Goal: Information Seeking & Learning: Learn about a topic

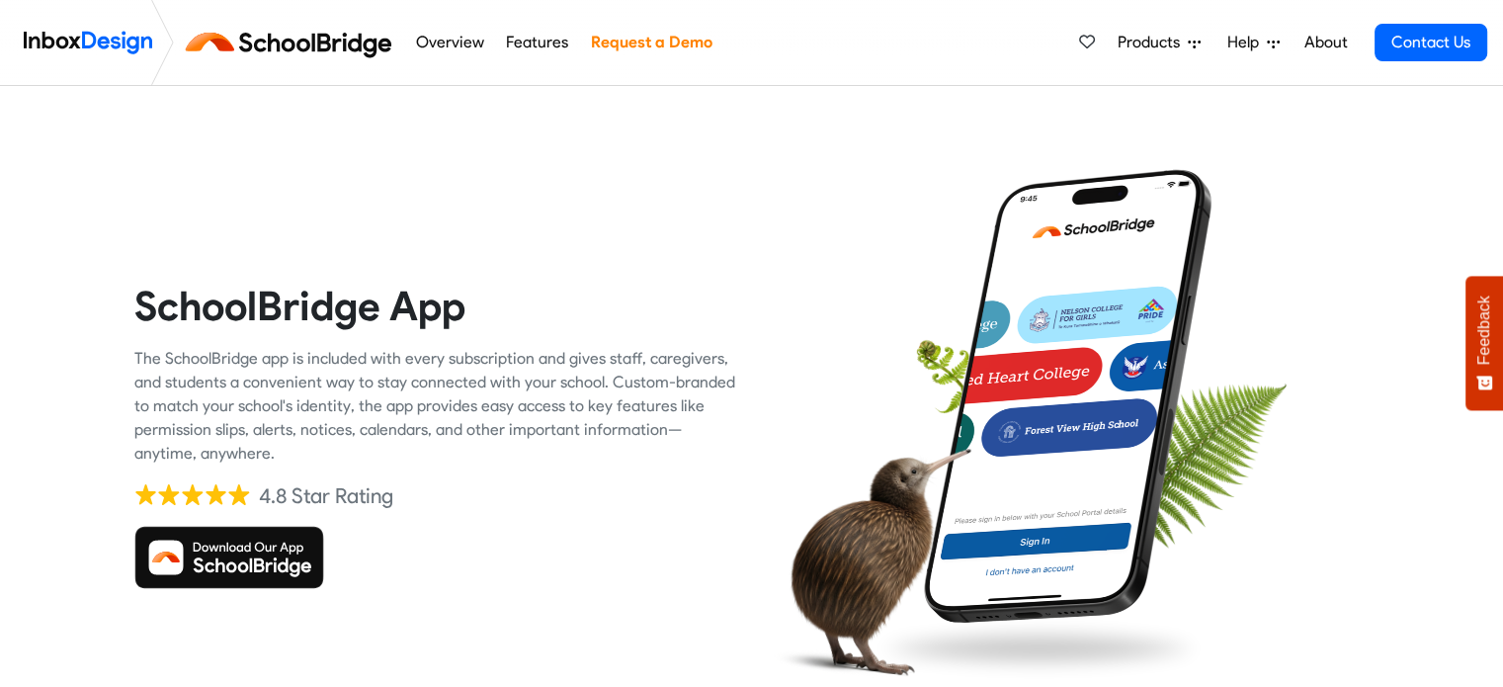
click at [222, 564] on img at bounding box center [229, 557] width 190 height 63
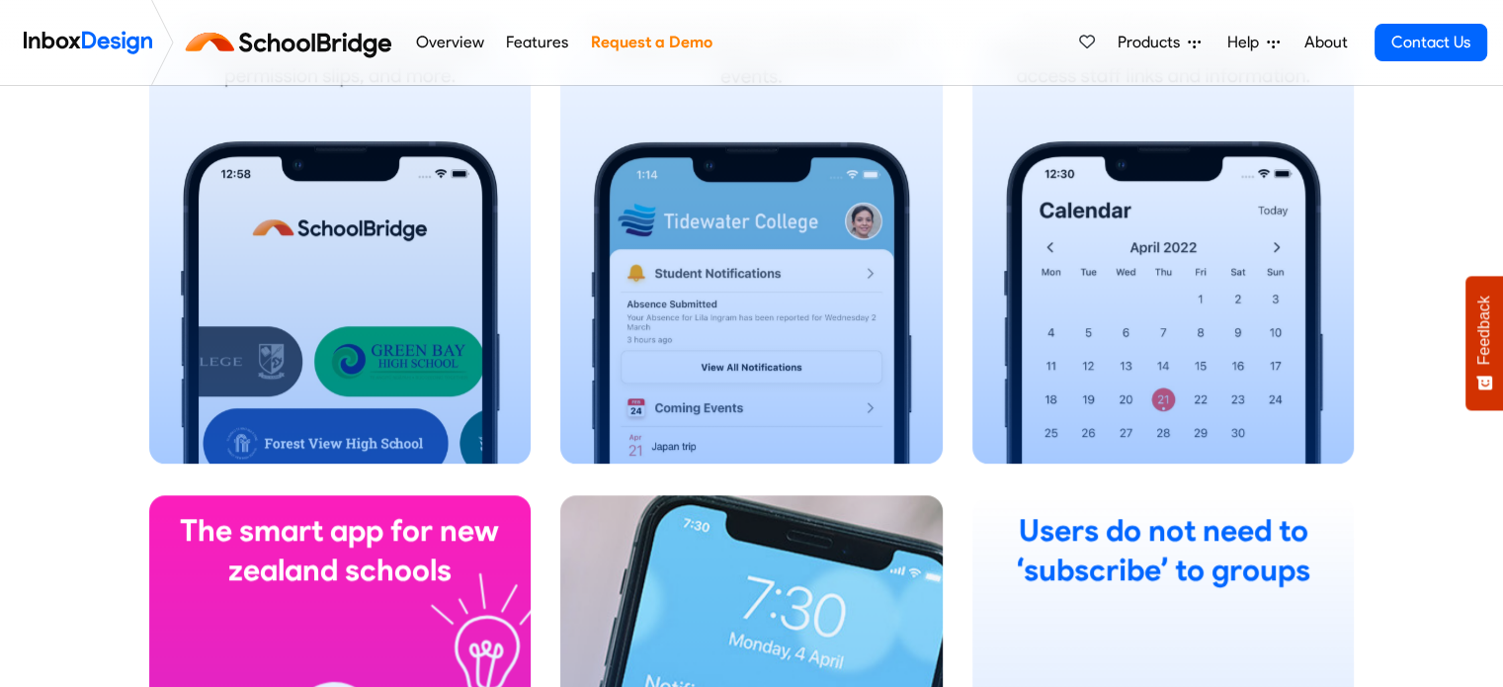
scroll to position [1530, 0]
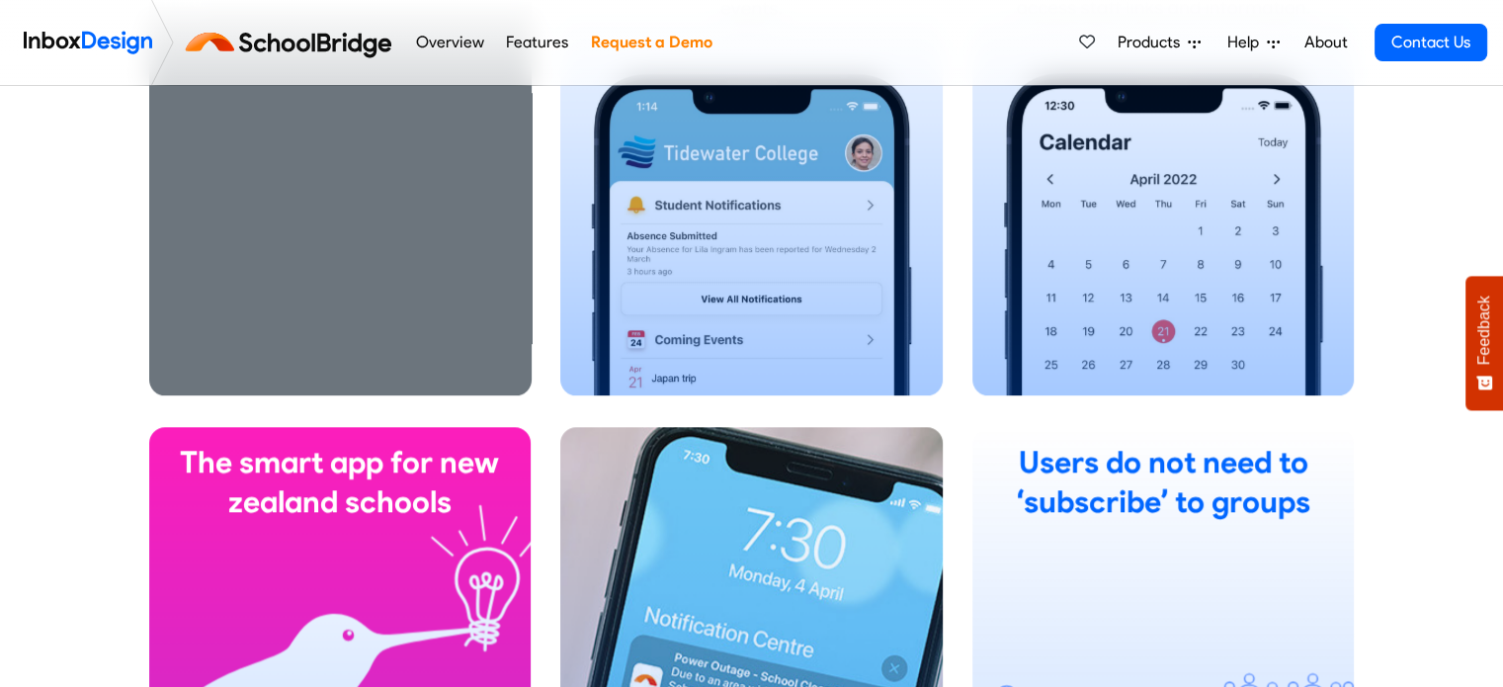
click at [337, 255] on div "Caregivers Easy sign in to report absences, get important alerts and news, acce…" at bounding box center [340, 118] width 382 height 554
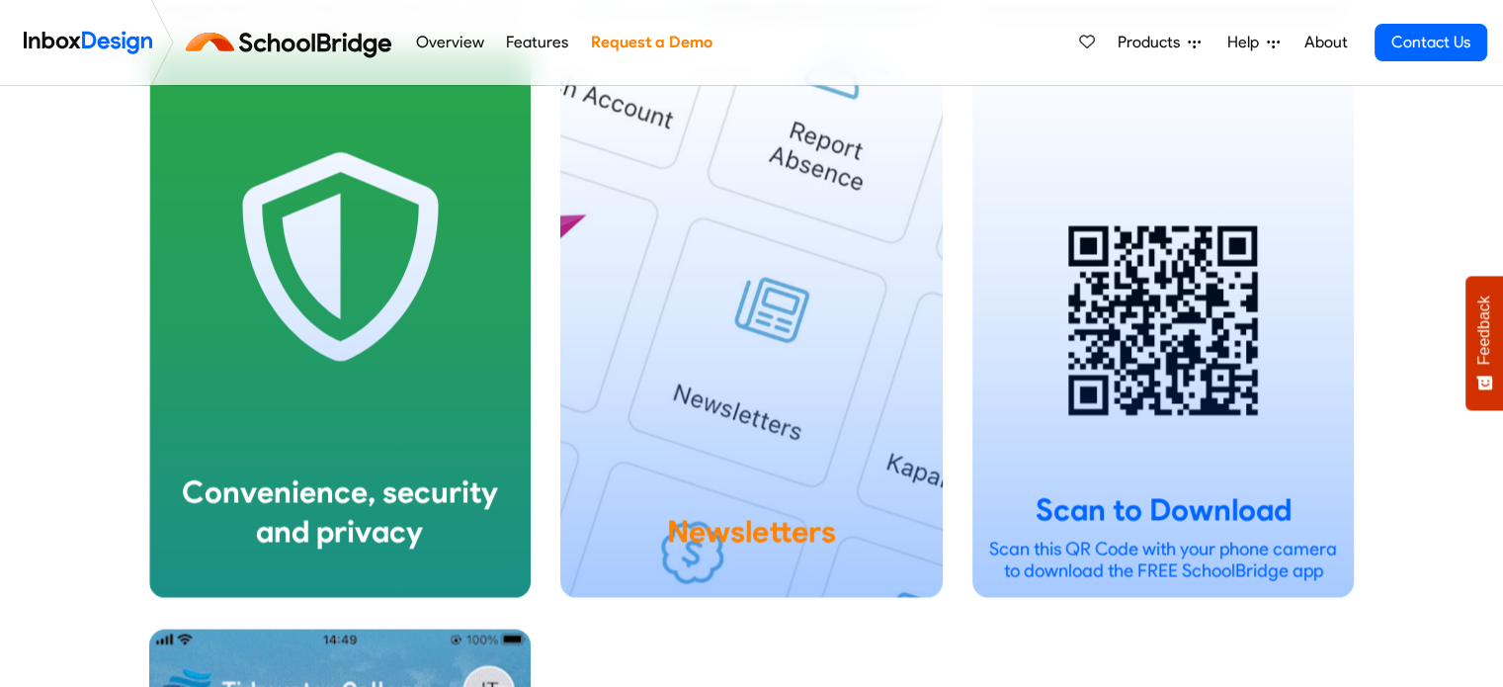
scroll to position [3731, 0]
